Goal: Complete application form: Complete application form

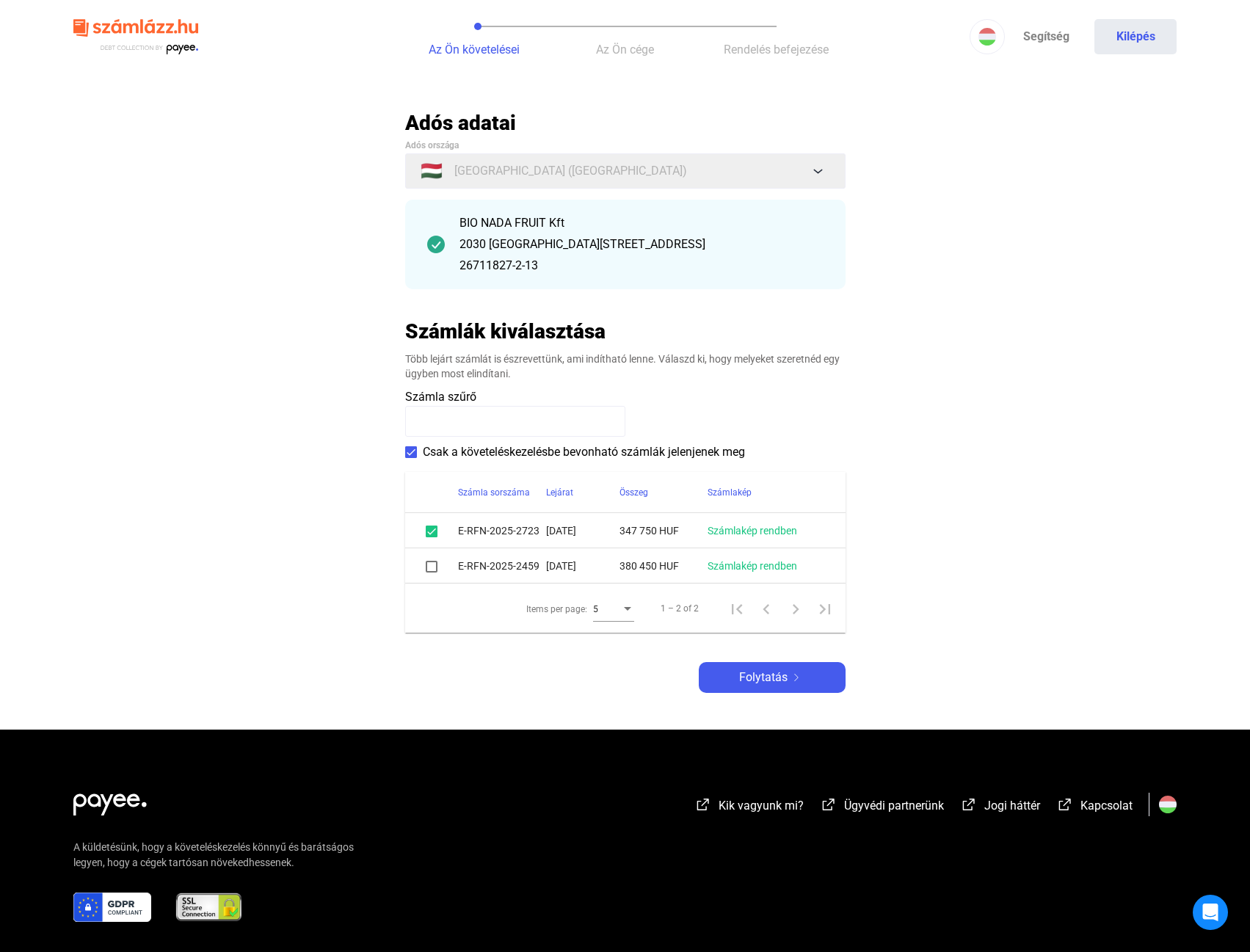
click at [426, 565] on span at bounding box center [432, 567] width 11 height 11
click at [747, 676] on span "Folytatás" at bounding box center [763, 678] width 48 height 18
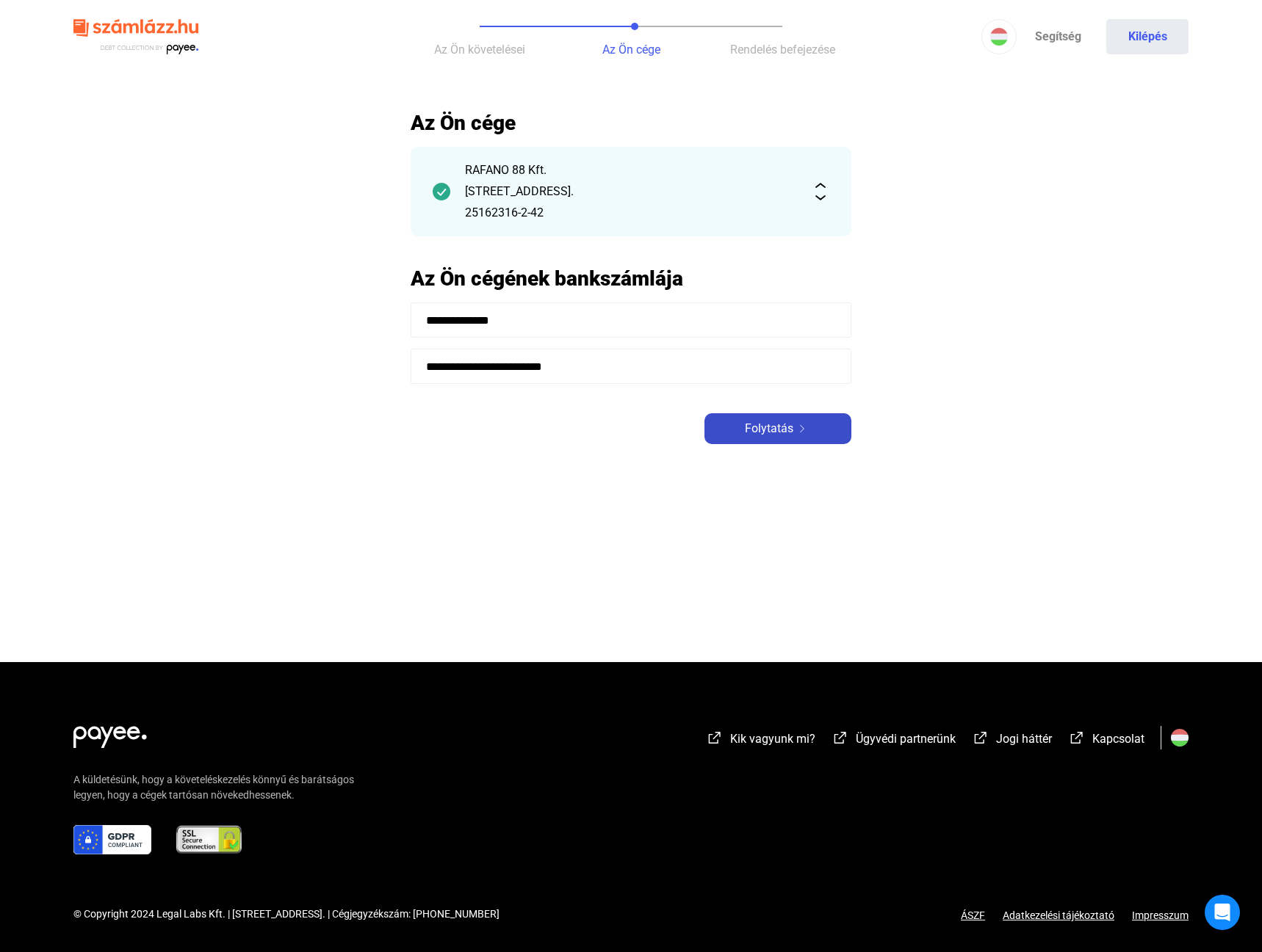
click at [753, 431] on span "Folytatás" at bounding box center [768, 428] width 48 height 18
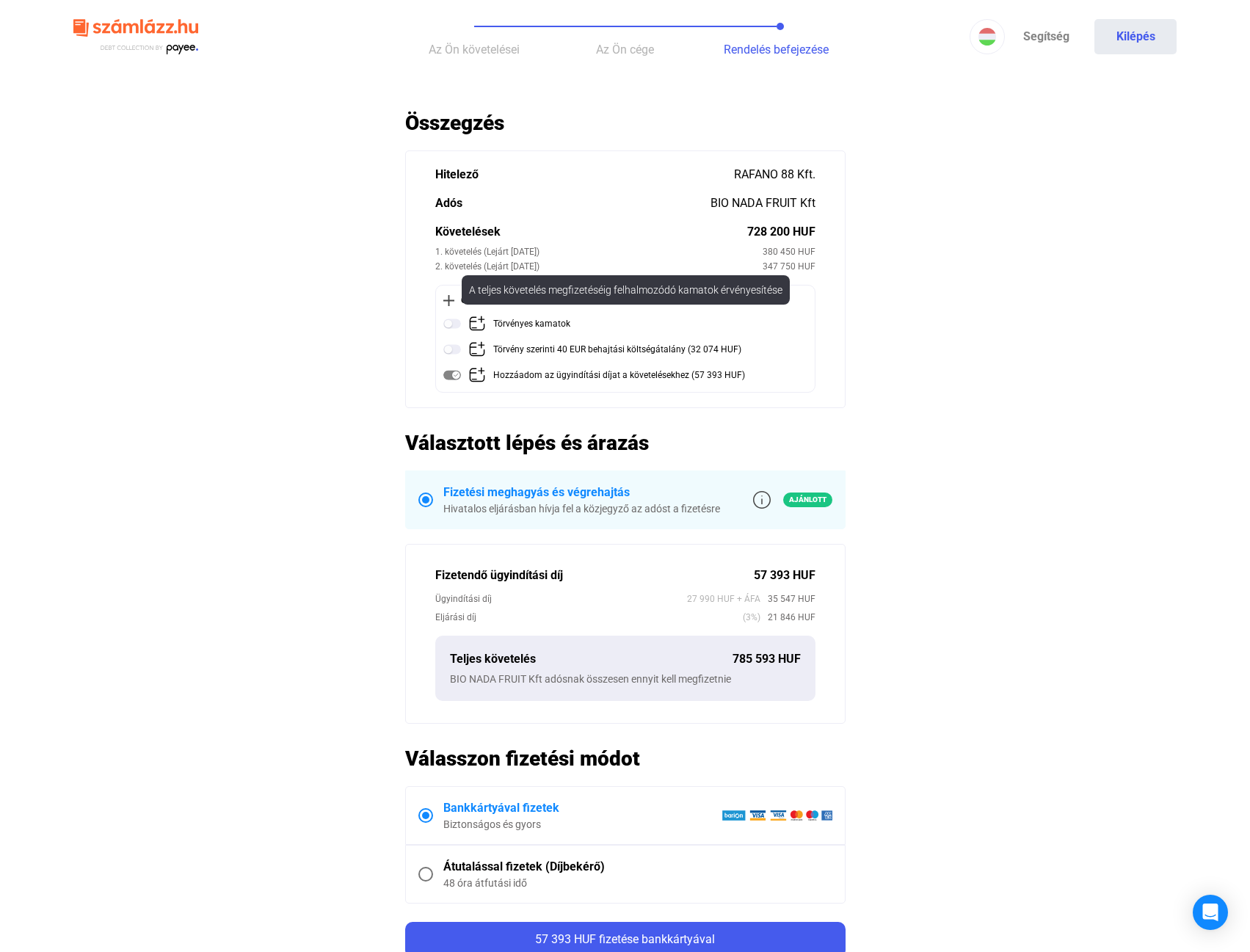
click at [450, 324] on img at bounding box center [452, 324] width 18 height 18
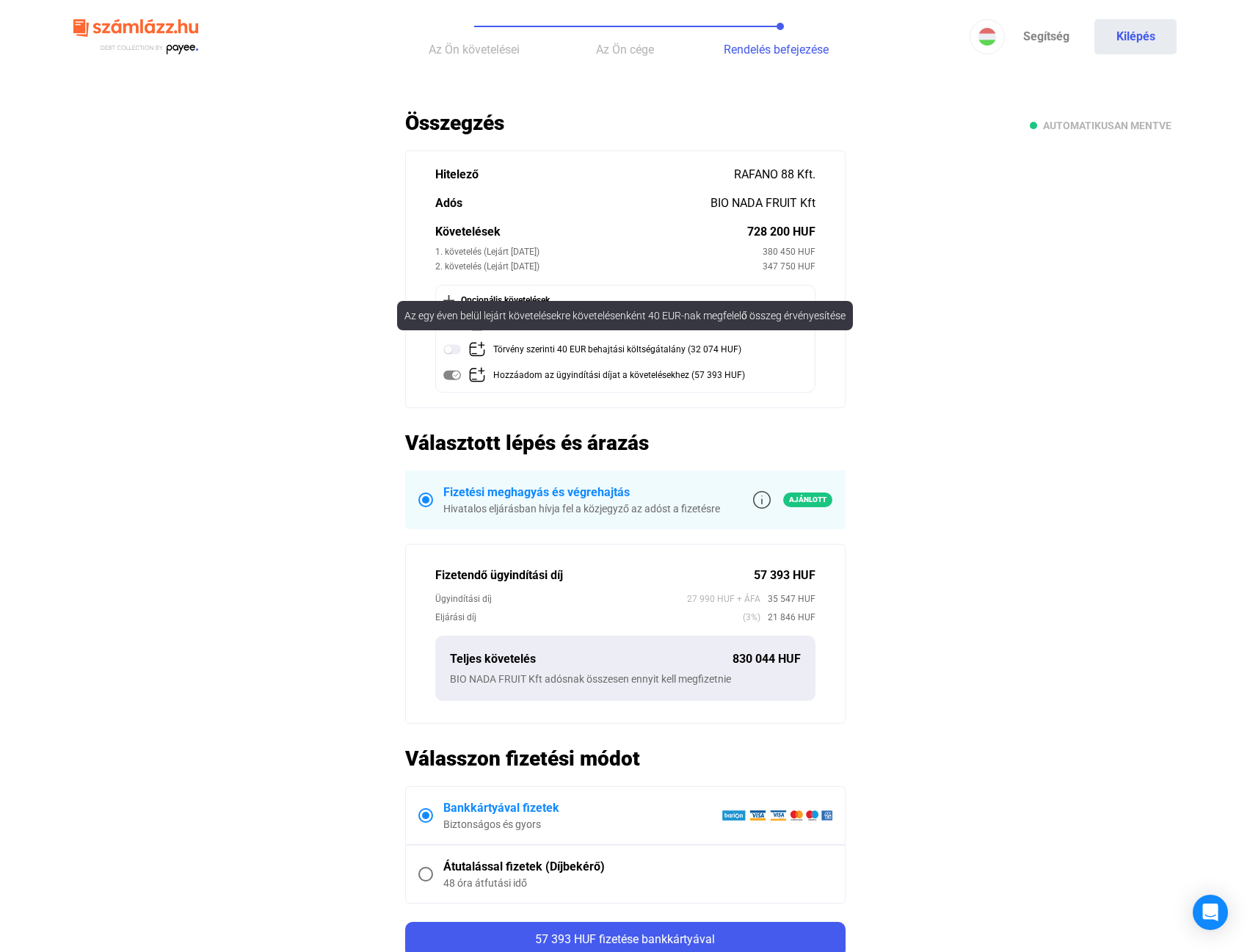
click at [449, 349] on img at bounding box center [452, 349] width 18 height 18
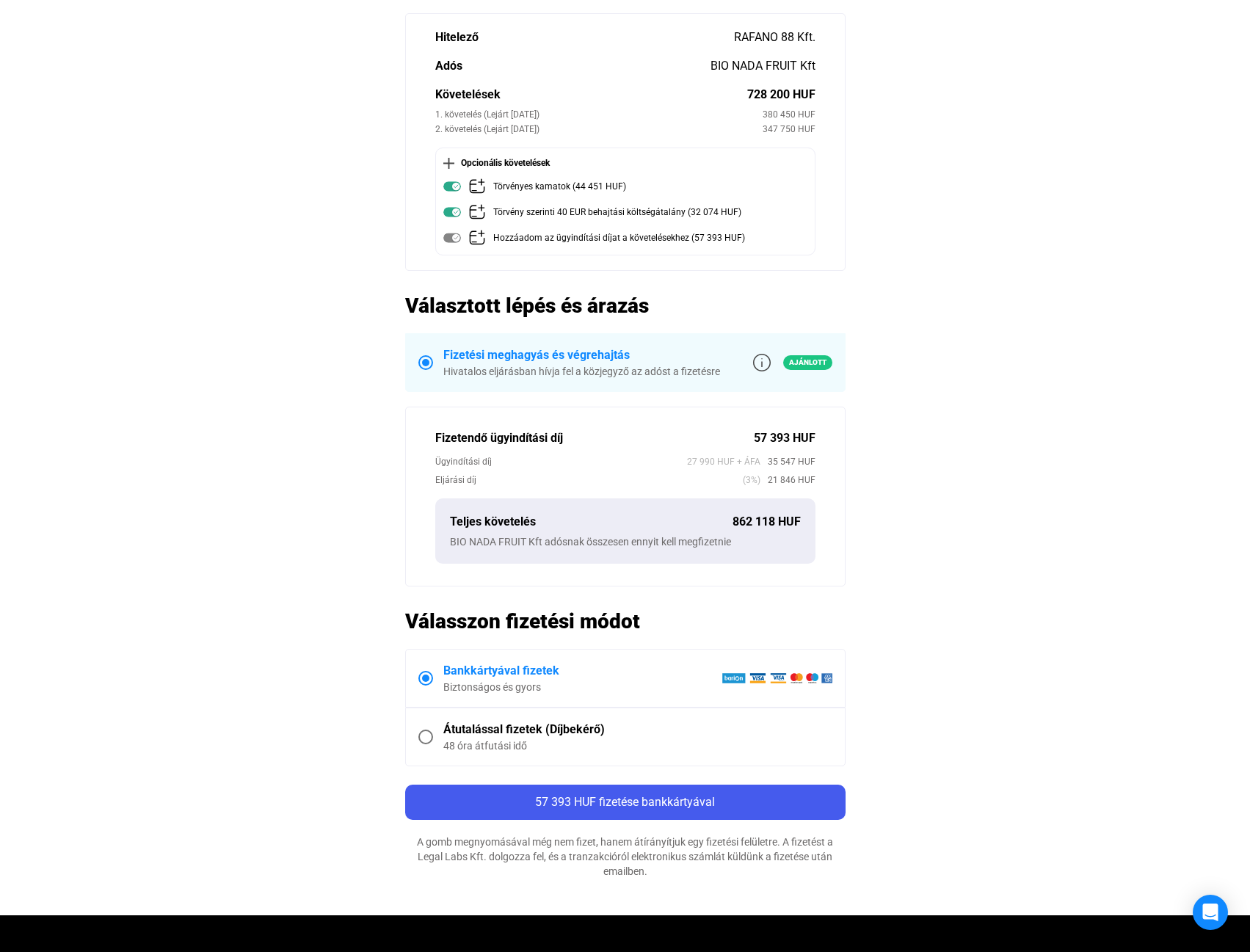
scroll to position [147, 0]
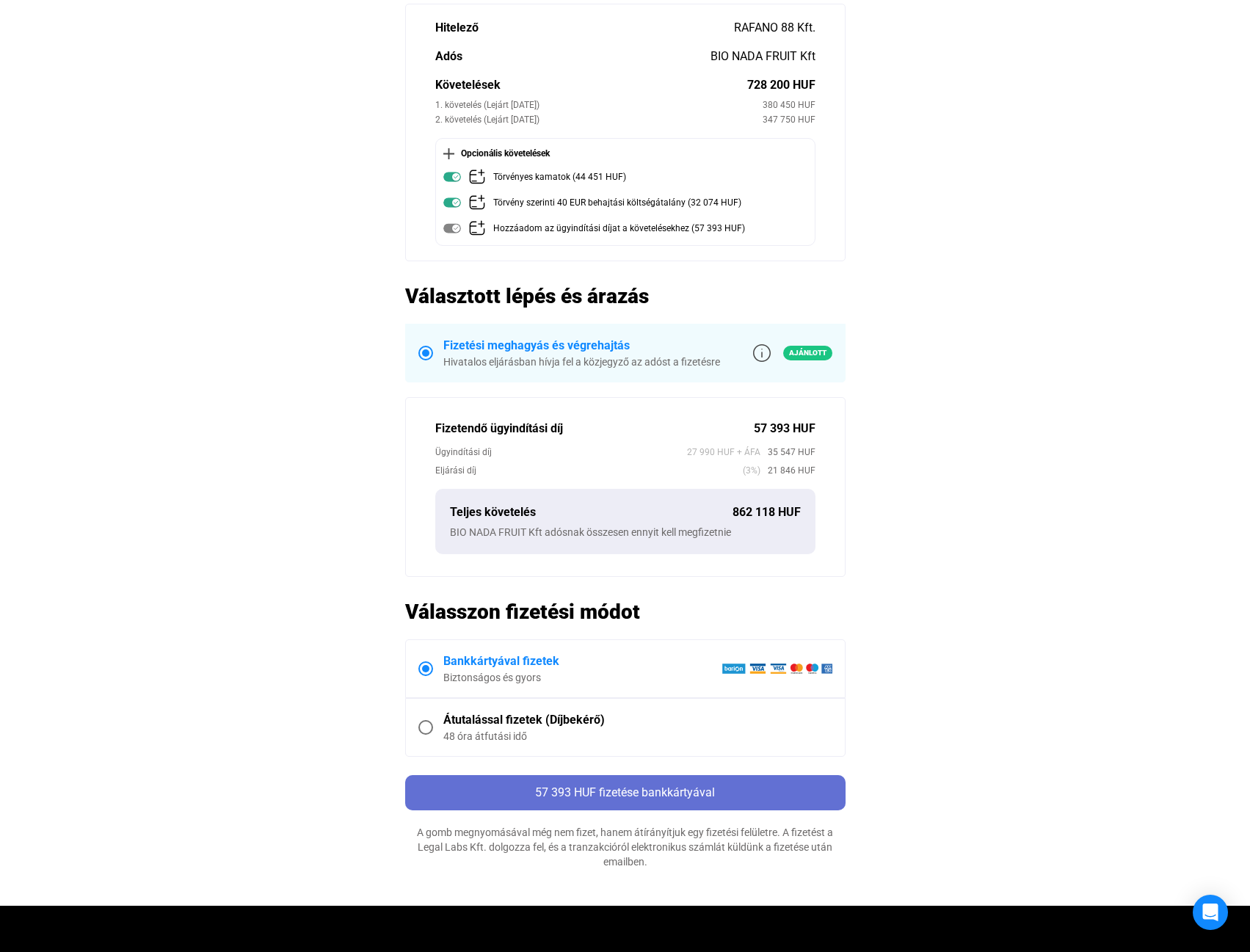
click at [768, 779] on button "57 393 HUF fizetése bankkártyával" at bounding box center [625, 793] width 440 height 35
